Goal: Download file/media

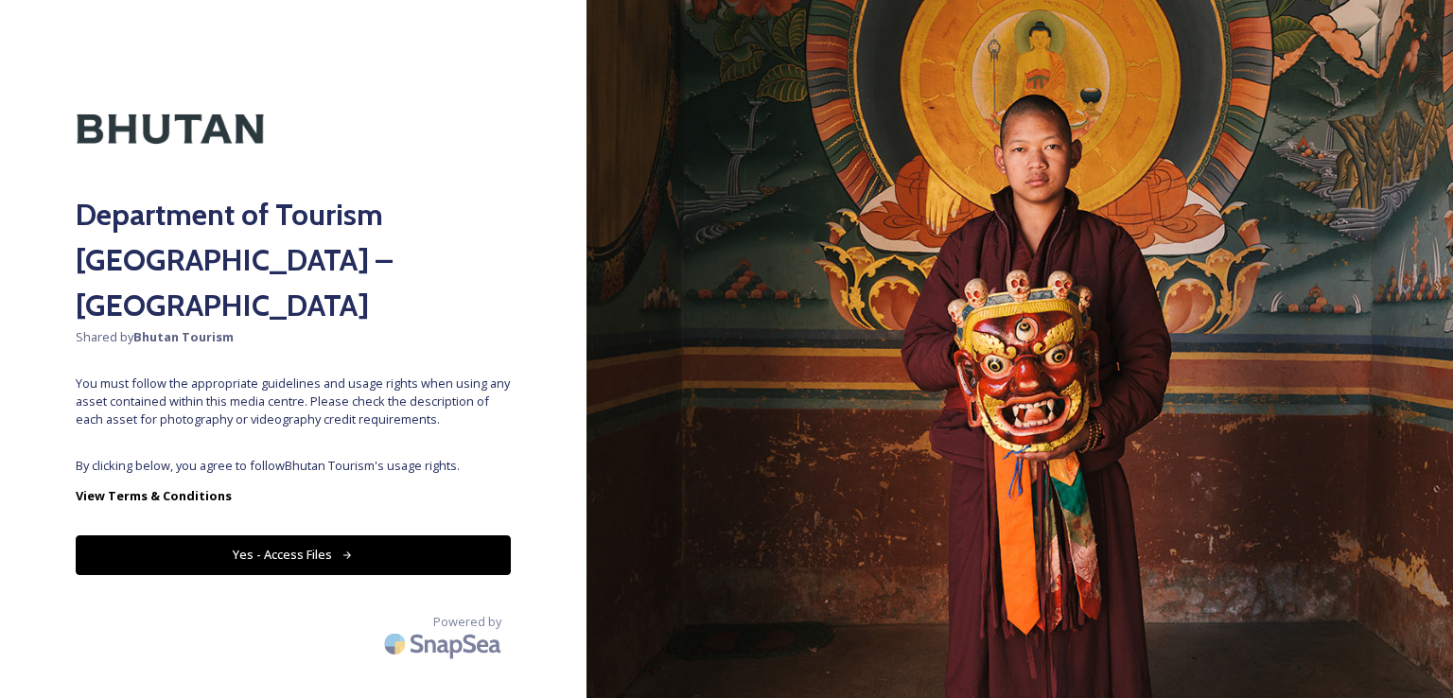
click at [279, 535] on button "Yes - Access Files" at bounding box center [293, 554] width 435 height 39
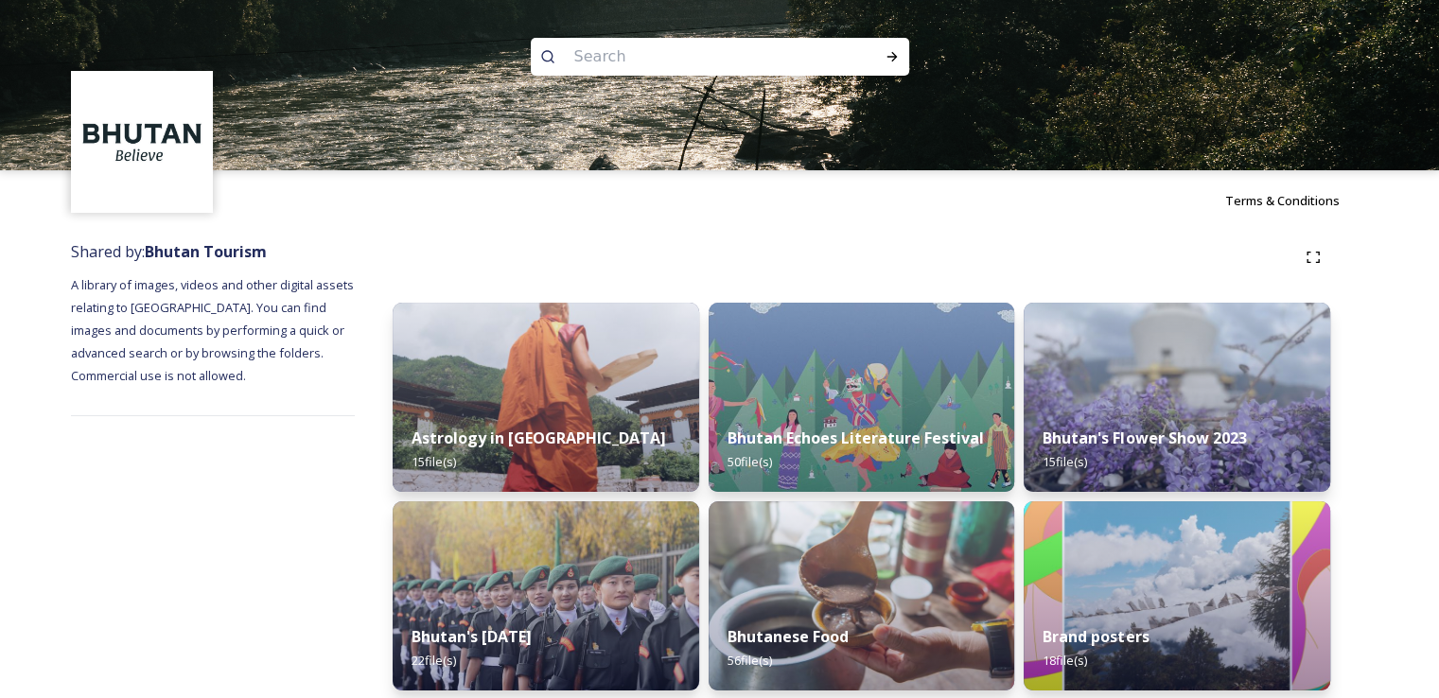
click at [755, 54] on input at bounding box center [694, 57] width 259 height 42
type input "MAP"
click at [890, 58] on icon at bounding box center [891, 56] width 15 height 15
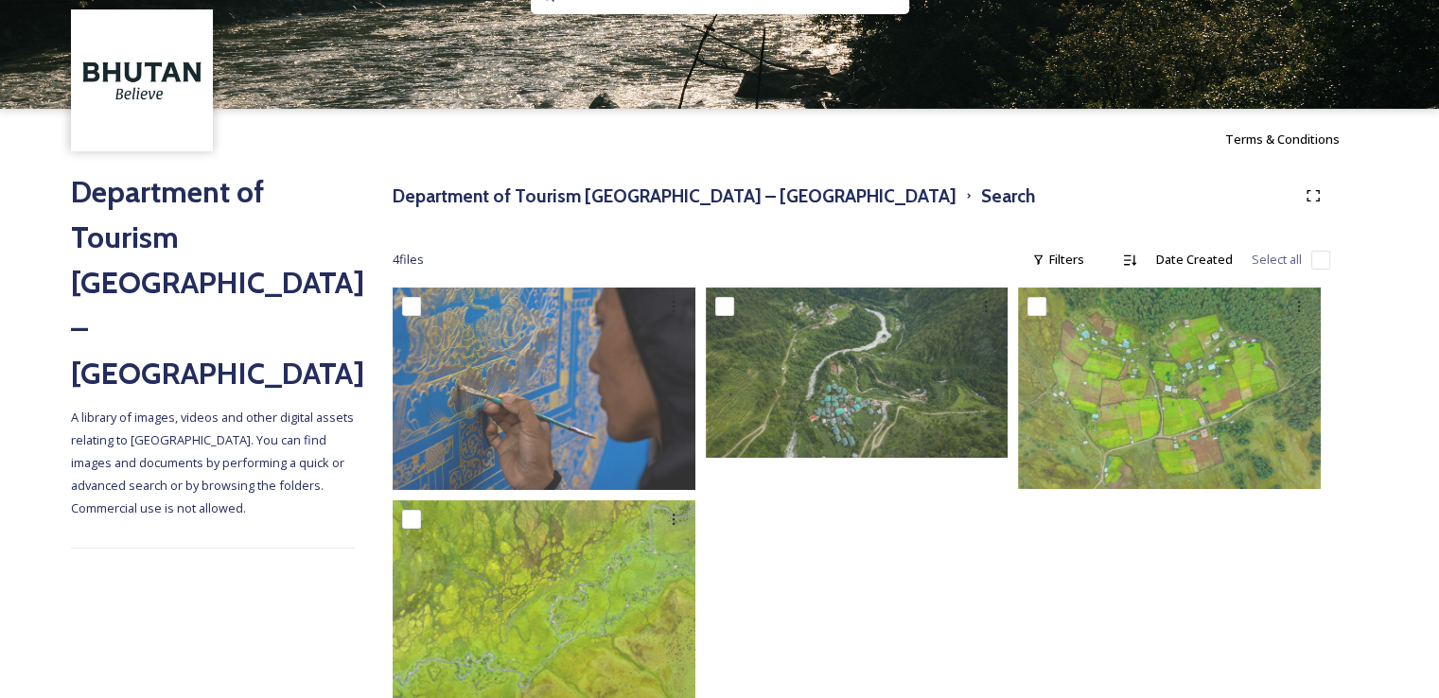
scroll to position [107, 0]
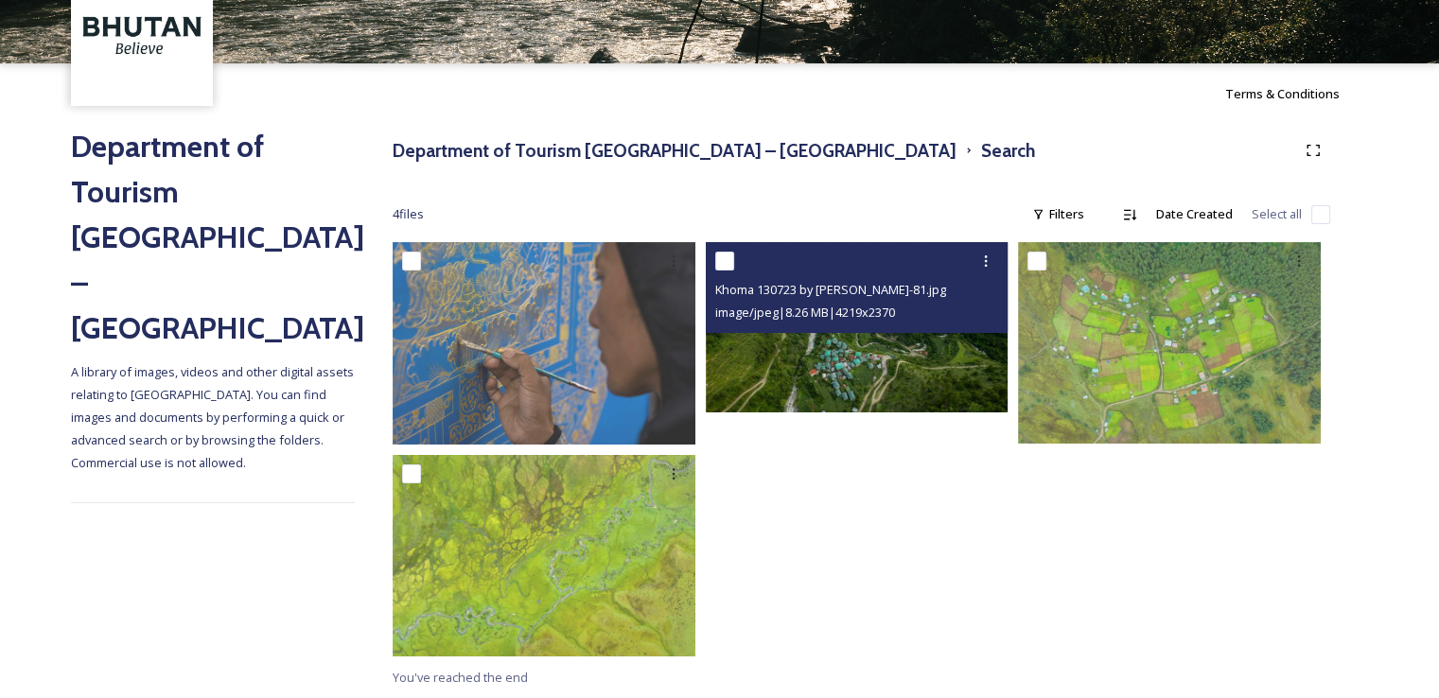
click at [931, 330] on div "Khoma 130723 by [PERSON_NAME]-81.jpg image/jpeg | 8.26 MB | 4219 x 2370" at bounding box center [857, 287] width 303 height 91
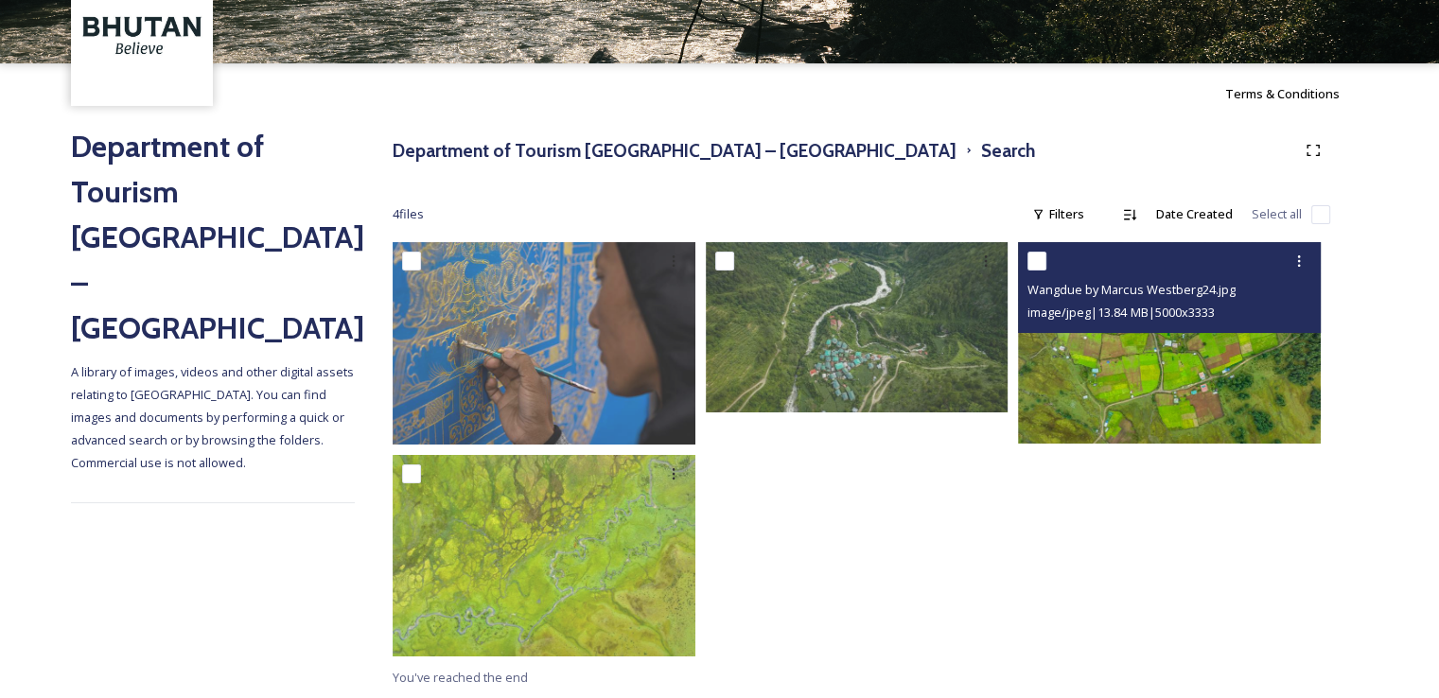
click at [1234, 363] on img at bounding box center [1169, 342] width 303 height 201
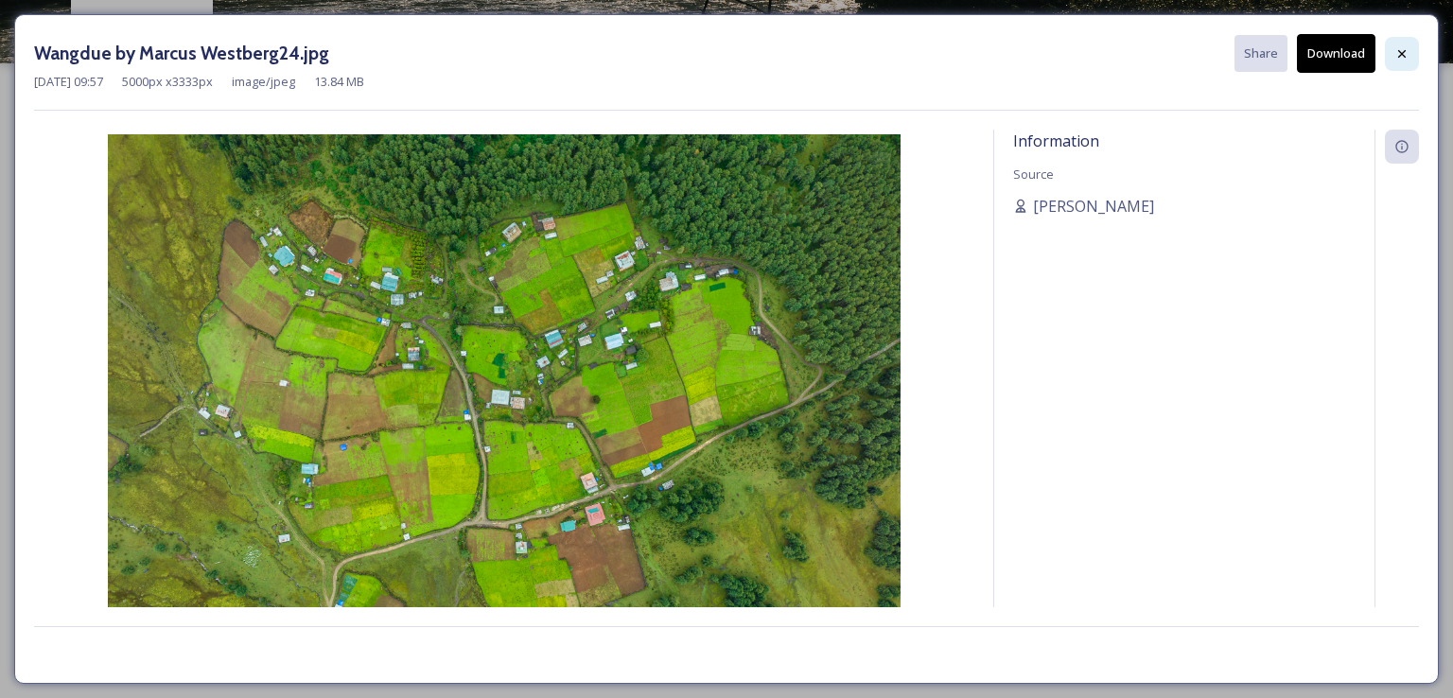
click at [1408, 54] on icon at bounding box center [1401, 53] width 15 height 15
